Goal: Information Seeking & Learning: Learn about a topic

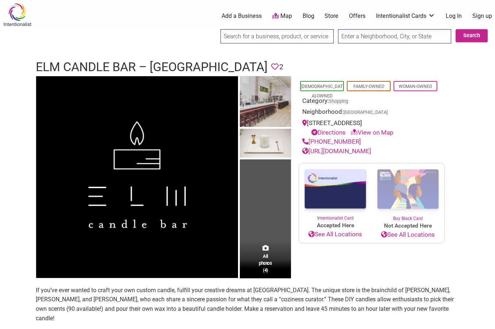
click at [17, 16] on img at bounding box center [17, 15] width 35 height 24
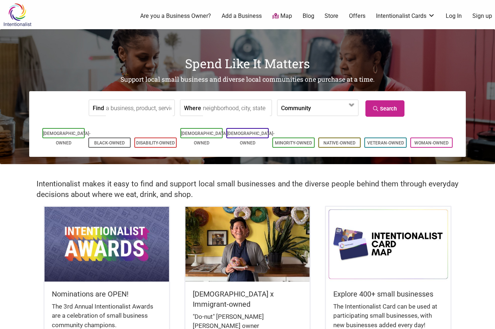
click at [119, 105] on input "Find" at bounding box center [139, 108] width 67 height 16
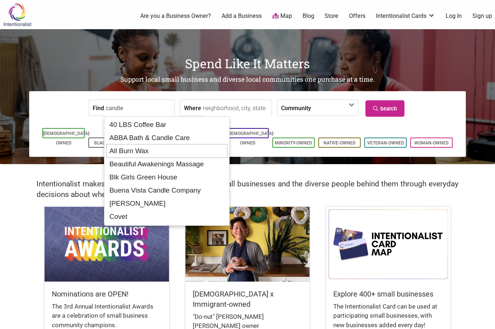
type input "candle"
click at [235, 109] on input "Where" at bounding box center [236, 108] width 67 height 16
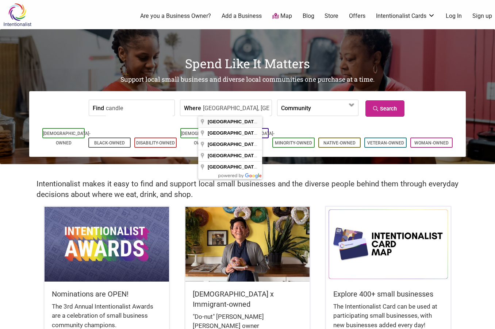
type input "[GEOGRAPHIC_DATA], [GEOGRAPHIC_DATA], [GEOGRAPHIC_DATA]"
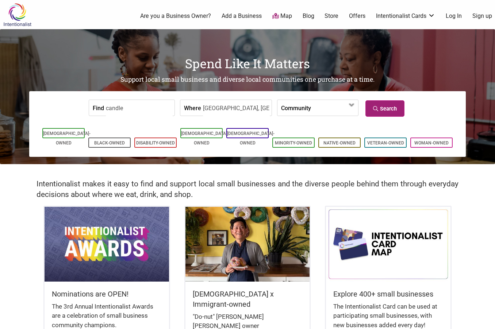
click at [375, 112] on link "Search" at bounding box center [384, 108] width 39 height 16
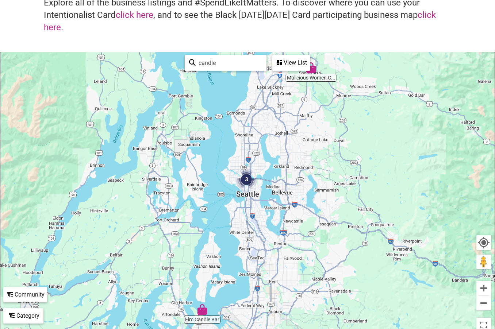
scroll to position [73, 0]
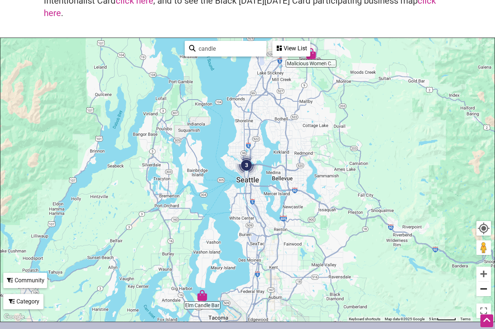
drag, startPoint x: 491, startPoint y: 296, endPoint x: 484, endPoint y: 293, distance: 7.2
click at [489, 296] on div "Malicious Women C... Elm Candle Bar 3 To navigate, press the arrow keys. candle…" at bounding box center [247, 180] width 494 height 284
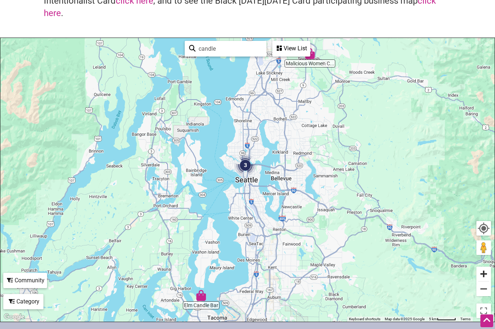
click at [482, 271] on button "Zoom in" at bounding box center [483, 274] width 15 height 15
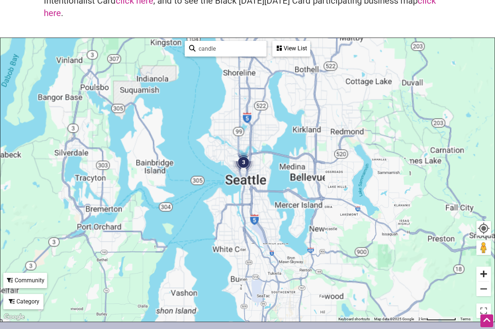
click at [482, 271] on button "Zoom in" at bounding box center [483, 274] width 15 height 15
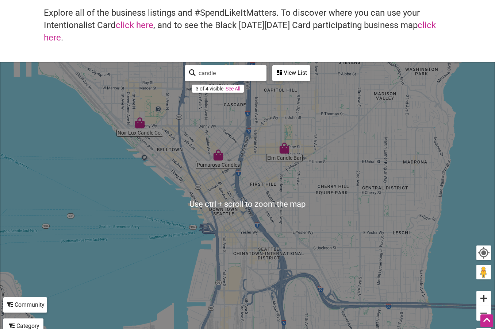
scroll to position [36, 0]
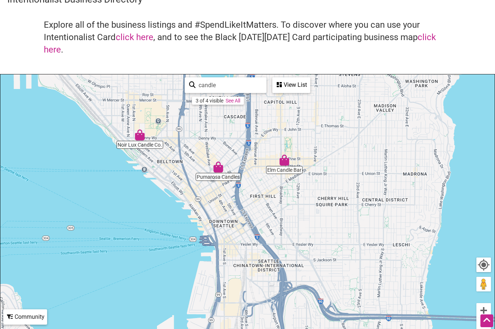
click at [137, 136] on img "Noir Lux Candle Co." at bounding box center [139, 135] width 17 height 17
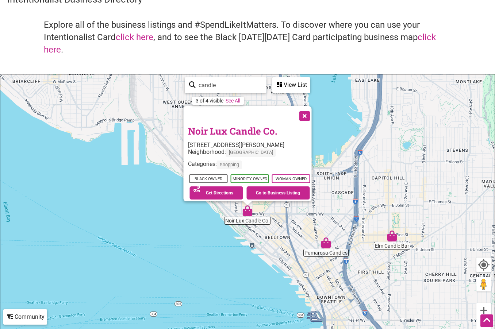
click at [323, 247] on img "Pumarosa Candles" at bounding box center [325, 243] width 17 height 17
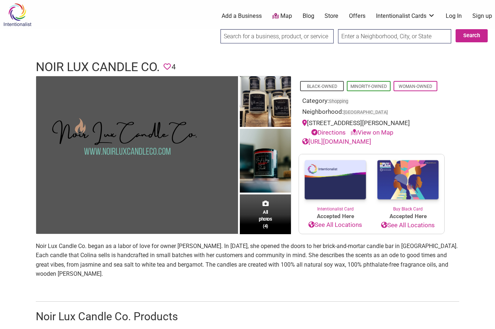
click at [339, 140] on link "https://www.noirluxcandleco.com/" at bounding box center [336, 141] width 69 height 7
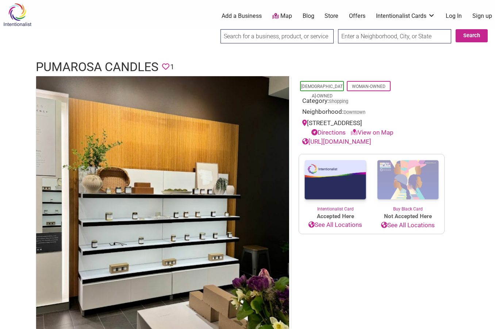
click at [371, 140] on link "[URL][DOMAIN_NAME]" at bounding box center [336, 141] width 69 height 7
